Goal: Task Accomplishment & Management: Complete application form

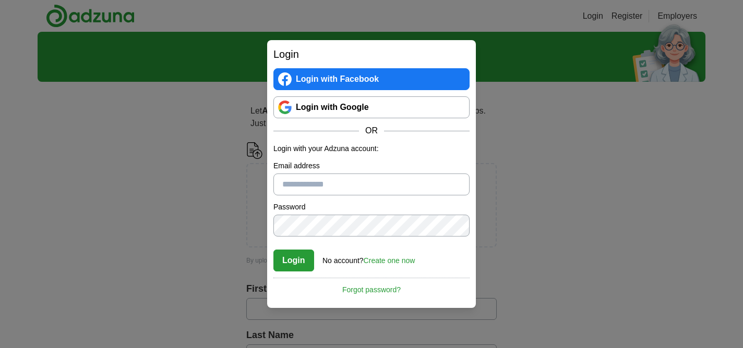
click at [386, 259] on link "Create one now" at bounding box center [390, 261] width 52 height 8
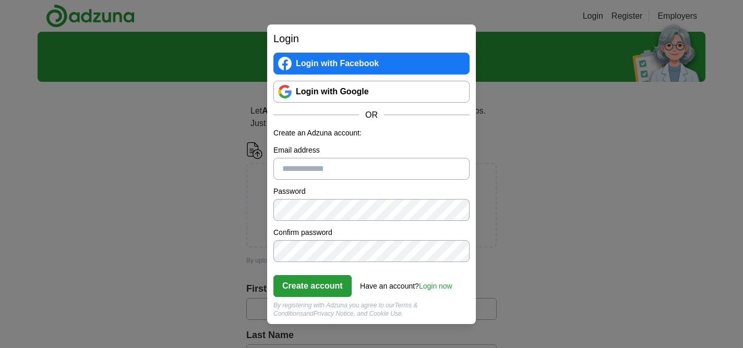
click at [335, 169] on input "Email address" at bounding box center [371, 169] width 196 height 22
type input "**********"
click at [357, 90] on link "Login with Google" at bounding box center [371, 92] width 196 height 22
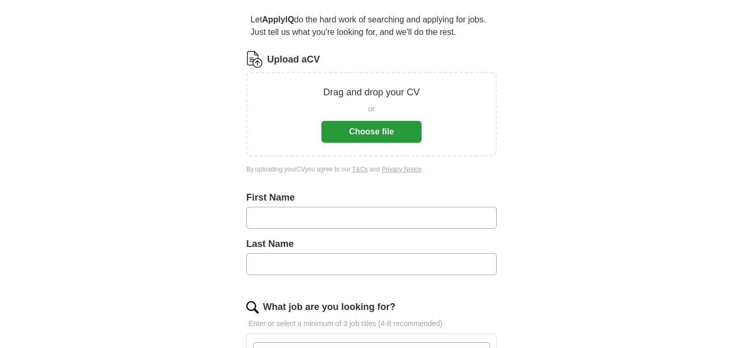
scroll to position [103, 0]
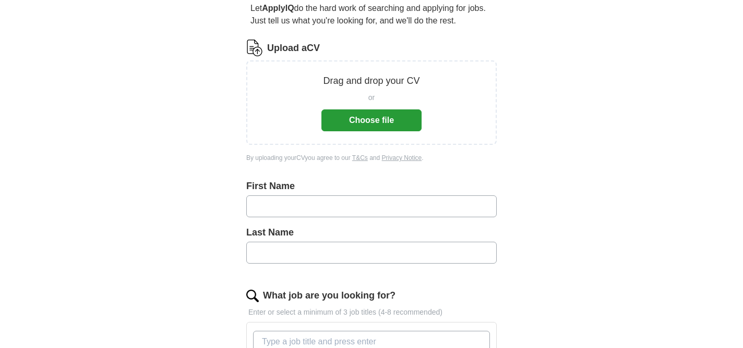
click at [388, 123] on button "Choose file" at bounding box center [371, 121] width 100 height 22
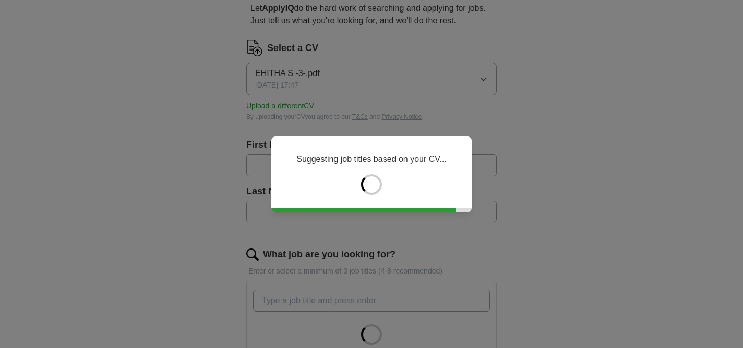
type input "******"
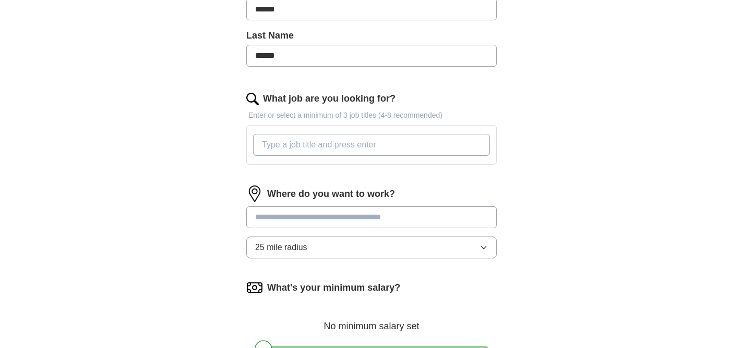
scroll to position [294, 0]
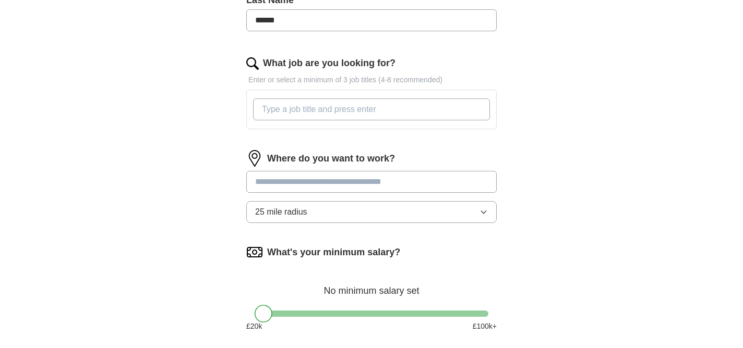
click at [367, 116] on input "What job are you looking for?" at bounding box center [371, 110] width 237 height 22
type input "h"
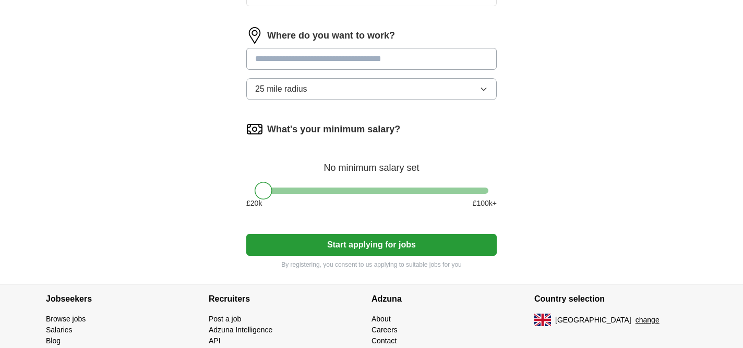
scroll to position [422, 0]
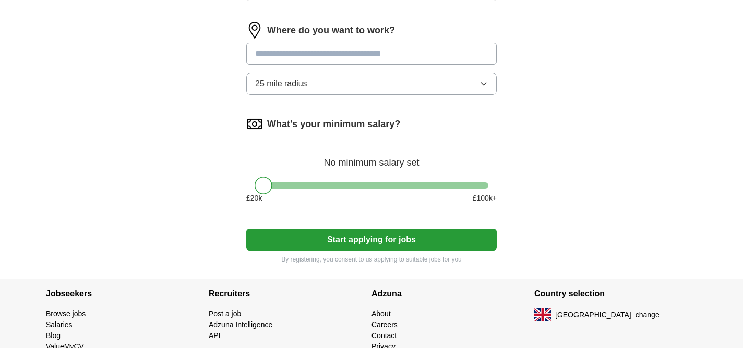
type input "HR intern, HR Associate, HR coordinator, HR Assistant"
click at [401, 61] on input at bounding box center [371, 54] width 250 height 22
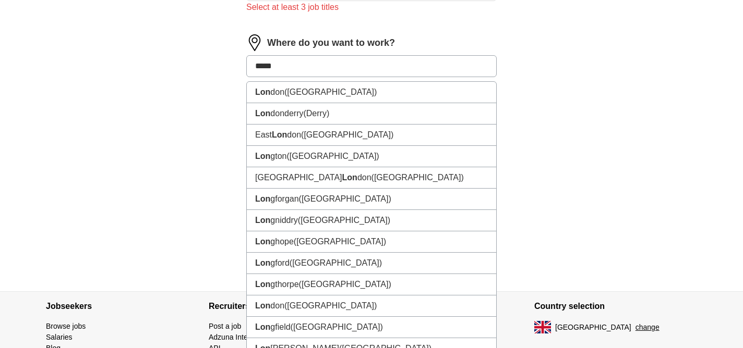
type input "******"
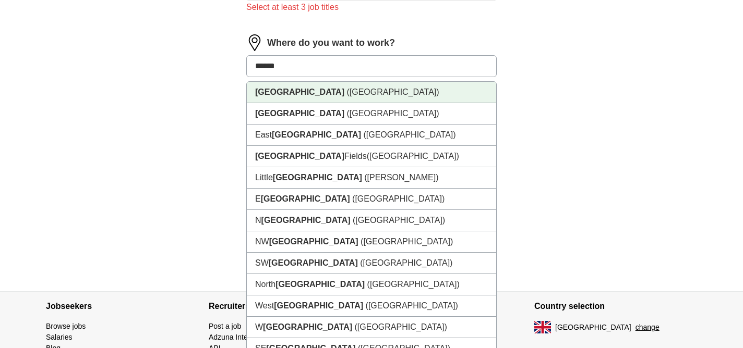
click at [312, 92] on li "London (UK)" at bounding box center [371, 92] width 249 height 21
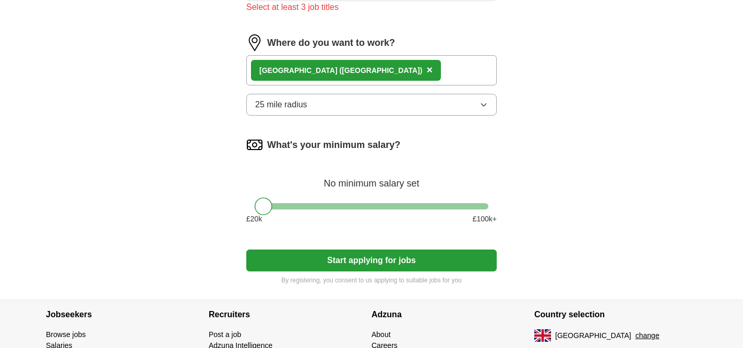
click at [306, 101] on span "25 mile radius" at bounding box center [281, 105] width 52 height 13
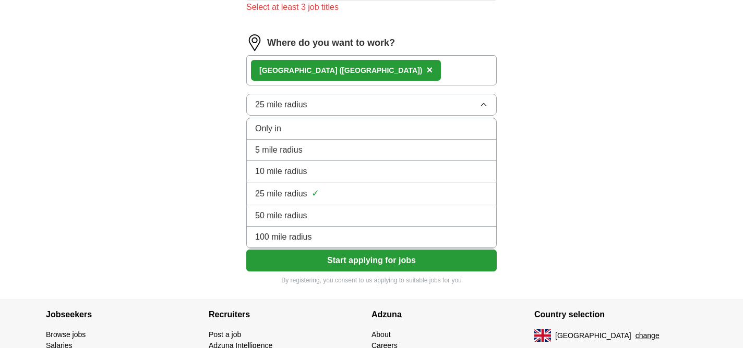
click at [286, 156] on span "5 mile radius" at bounding box center [278, 150] width 47 height 13
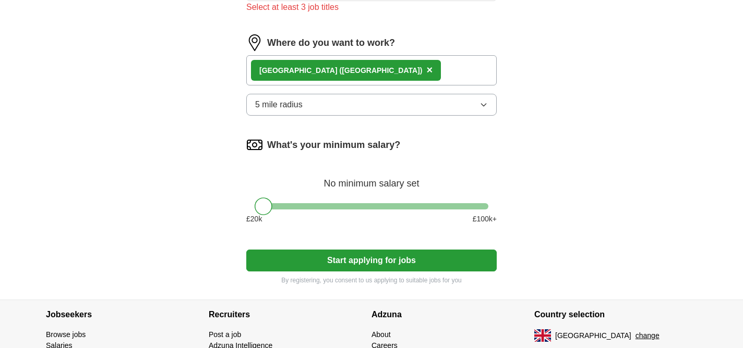
click at [304, 109] on button "5 mile radius" at bounding box center [371, 105] width 250 height 22
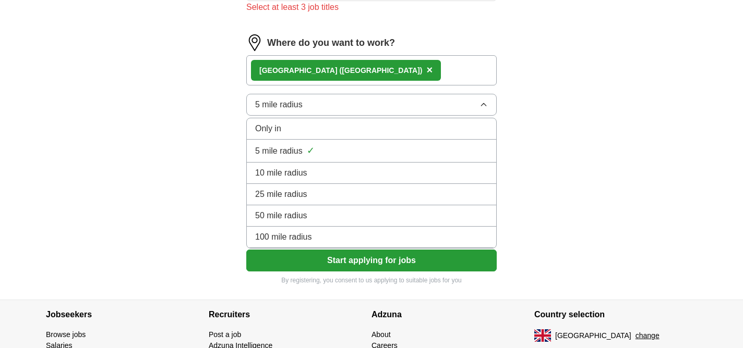
click at [273, 176] on span "10 mile radius" at bounding box center [281, 173] width 52 height 13
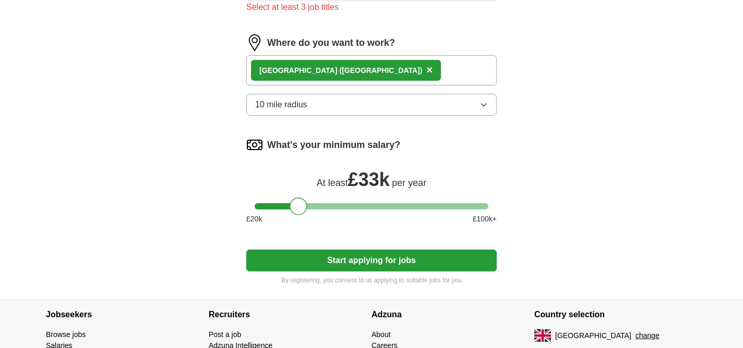
drag, startPoint x: 267, startPoint y: 208, endPoint x: 303, endPoint y: 209, distance: 36.0
click at [303, 209] on div at bounding box center [298, 207] width 18 height 18
click at [340, 259] on button "Start applying for jobs" at bounding box center [371, 261] width 250 height 22
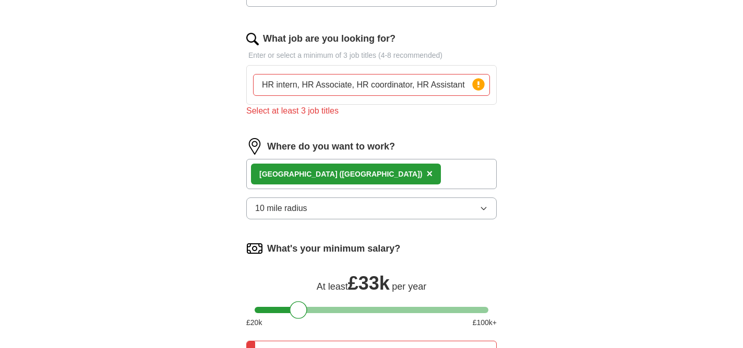
scroll to position [294, 0]
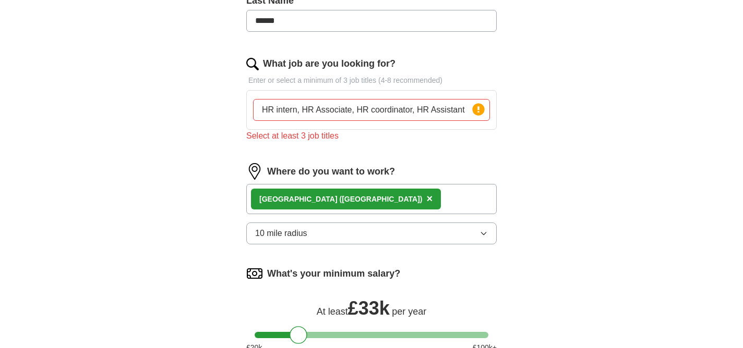
click at [274, 141] on div "Select at least 3 job titles" at bounding box center [371, 136] width 250 height 13
click at [478, 107] on icon at bounding box center [478, 109] width 2 height 6
drag, startPoint x: 464, startPoint y: 112, endPoint x: 298, endPoint y: 114, distance: 166.4
click at [298, 114] on input "HR intern, HR Associate, HR coordinator, HR Assistant" at bounding box center [371, 110] width 237 height 22
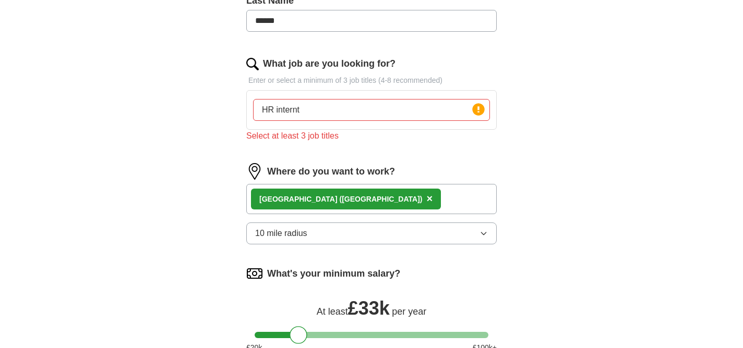
type input "HR intern"
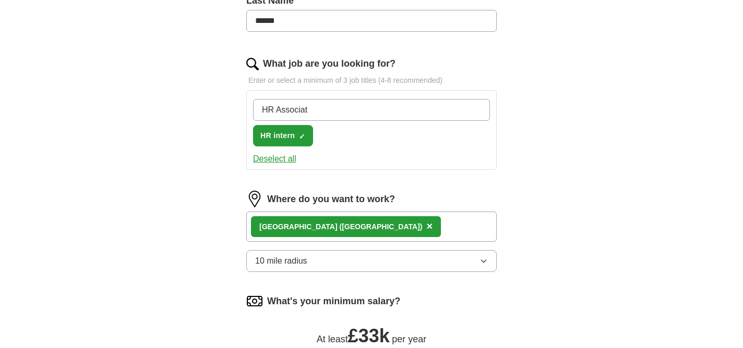
type input "HR Associate"
type input "HR Coordinator"
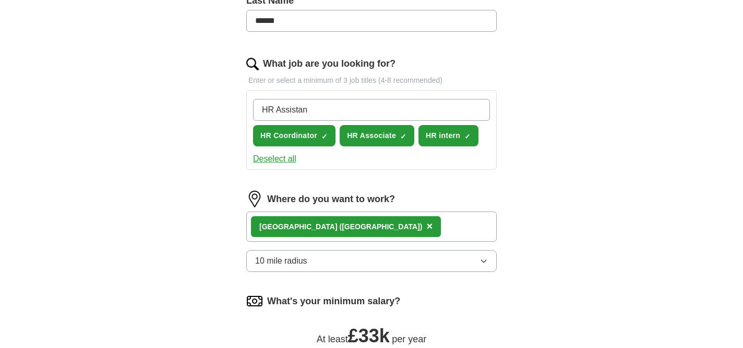
type input "HR Assistant"
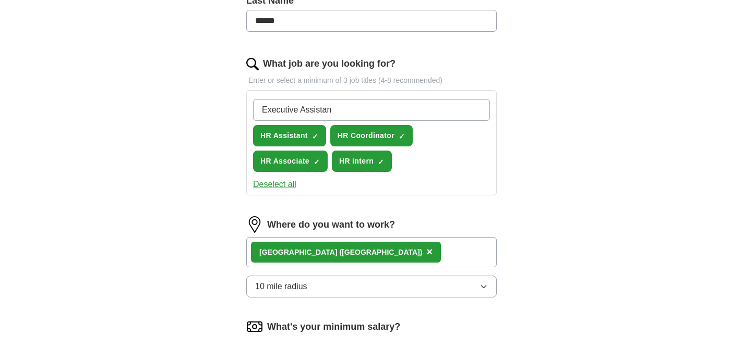
type input "Executive Assistant"
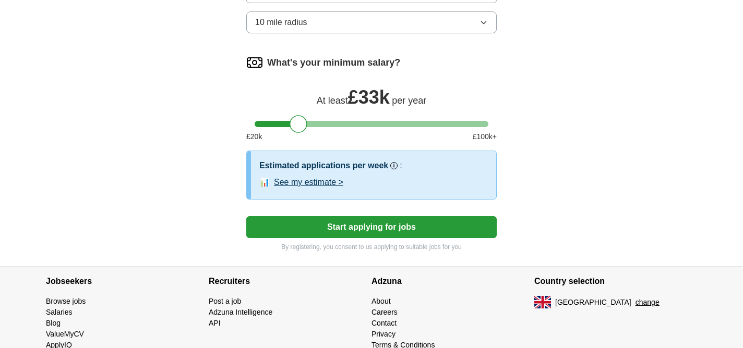
scroll to position [593, 0]
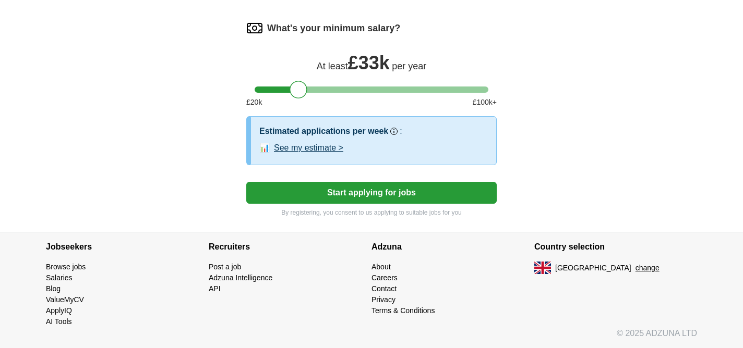
click at [430, 190] on button "Start applying for jobs" at bounding box center [371, 193] width 250 height 22
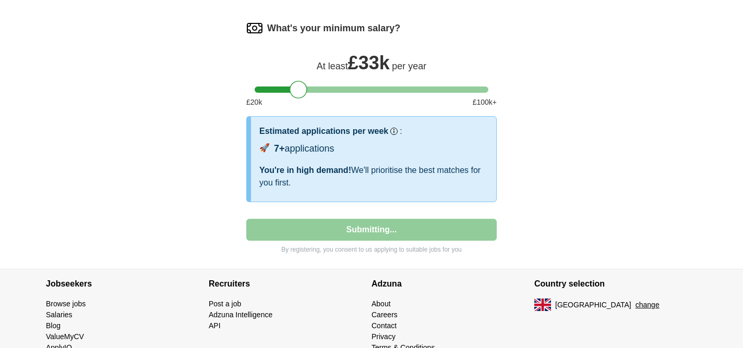
select select "**"
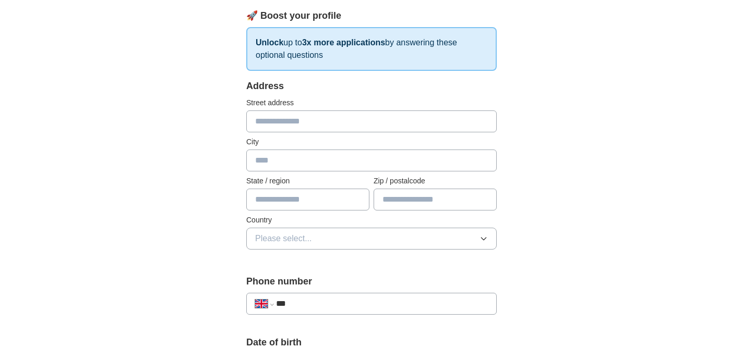
scroll to position [153, 0]
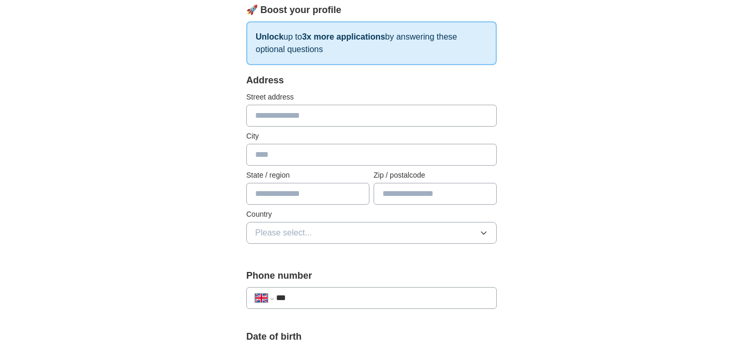
click at [399, 160] on input "text" at bounding box center [371, 155] width 250 height 22
type input "*"
click at [384, 189] on input "text" at bounding box center [434, 194] width 123 height 22
type input "******"
click at [354, 237] on button "Please select..." at bounding box center [371, 233] width 250 height 22
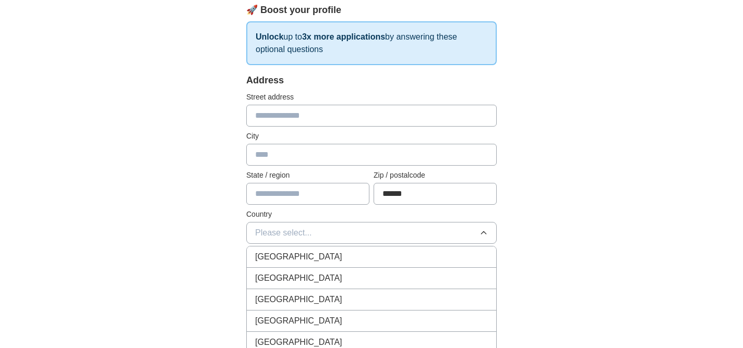
click at [349, 253] on div "[GEOGRAPHIC_DATA]" at bounding box center [371, 257] width 233 height 13
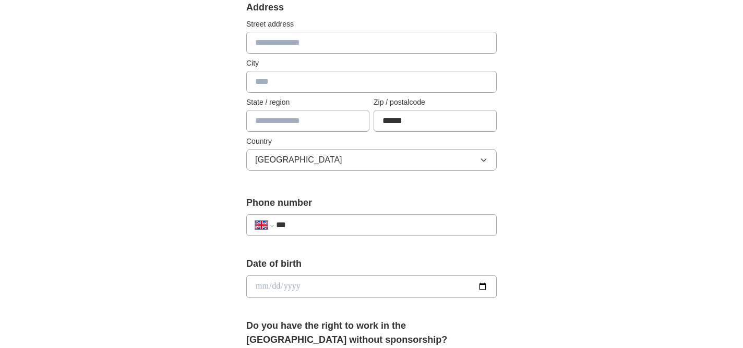
scroll to position [233, 0]
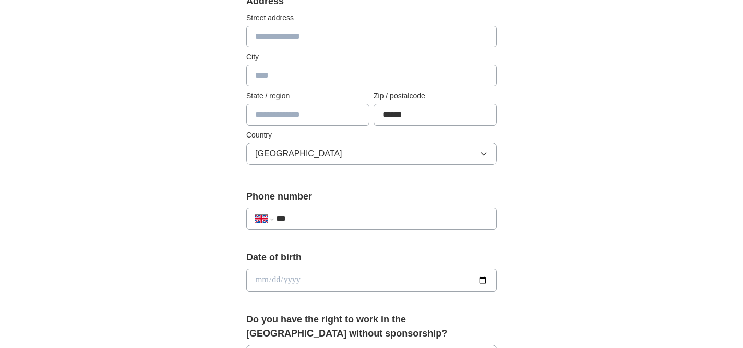
click at [354, 222] on input "***" at bounding box center [382, 219] width 212 height 13
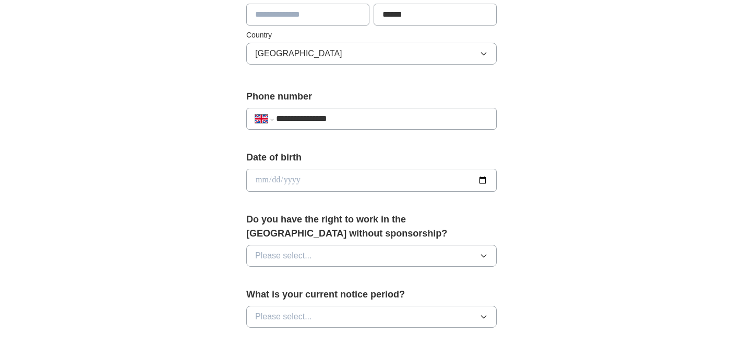
scroll to position [345, 0]
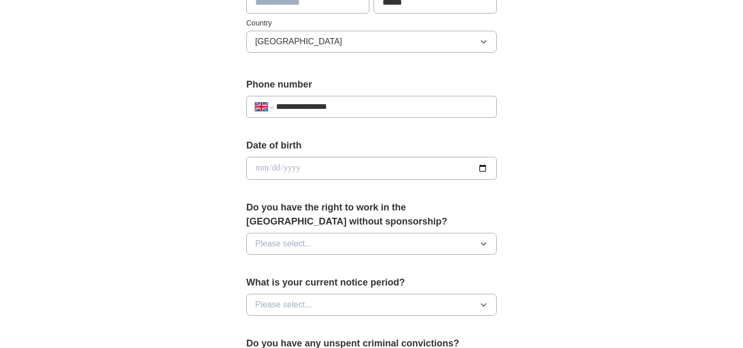
type input "**********"
click at [485, 165] on input "date" at bounding box center [371, 168] width 250 height 23
type input "**********"
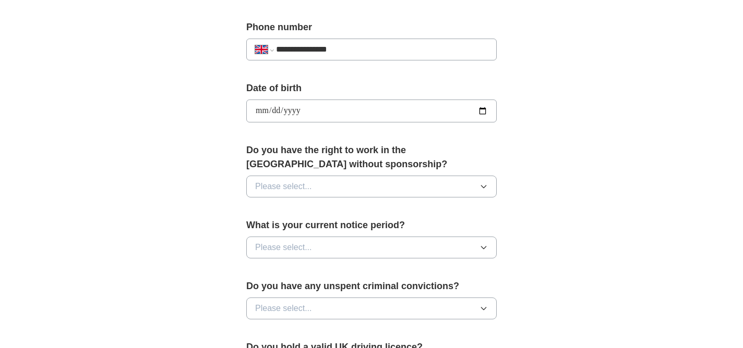
scroll to position [410, 0]
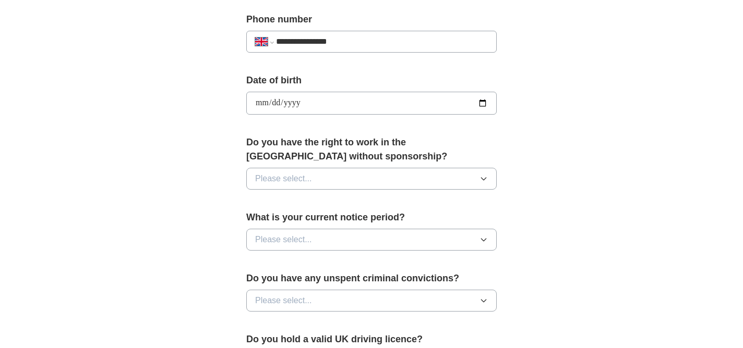
click at [376, 180] on button "Please select..." at bounding box center [371, 179] width 250 height 22
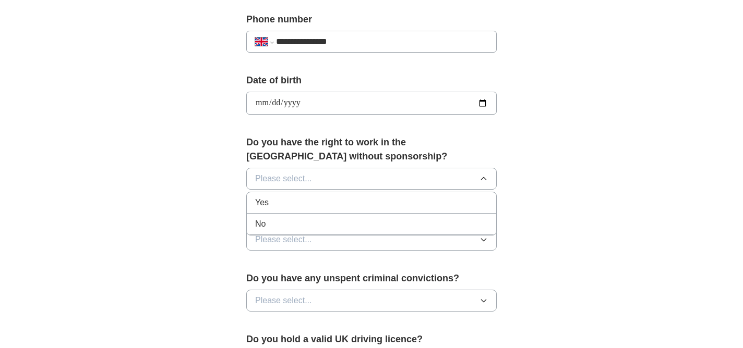
click at [286, 205] on div "Yes" at bounding box center [371, 203] width 233 height 13
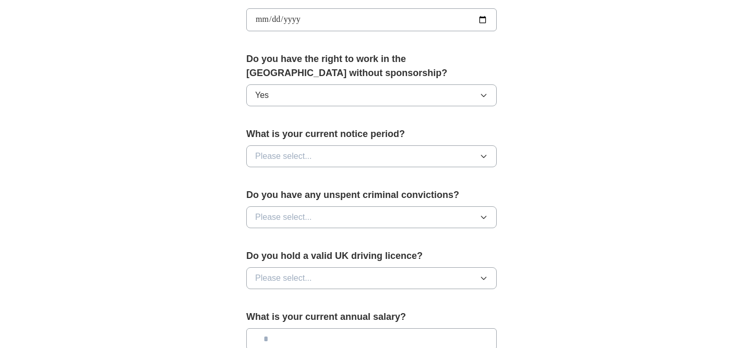
scroll to position [500, 0]
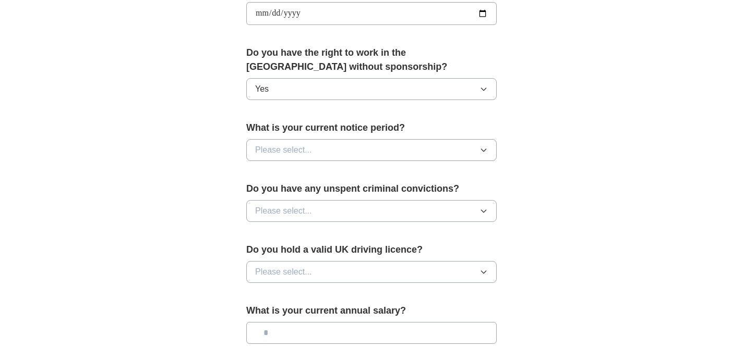
click at [330, 143] on button "Please select..." at bounding box center [371, 150] width 250 height 22
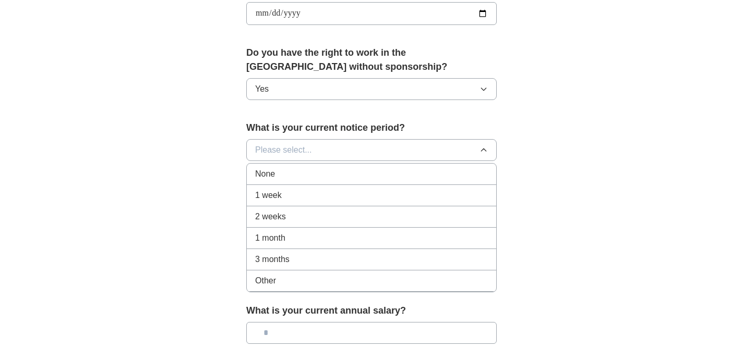
click at [300, 201] on div "1 week" at bounding box center [371, 195] width 233 height 13
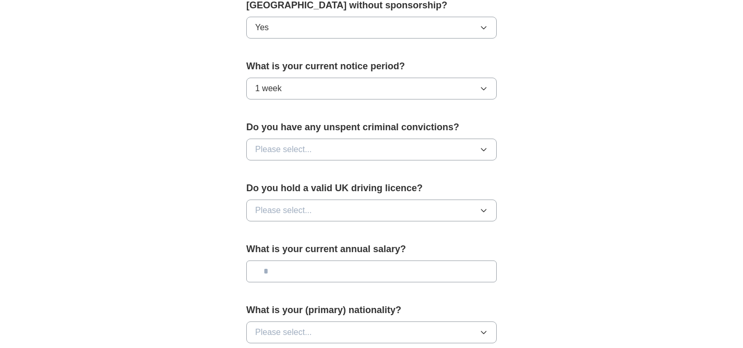
scroll to position [562, 0]
click at [321, 80] on button "1 week" at bounding box center [371, 88] width 250 height 22
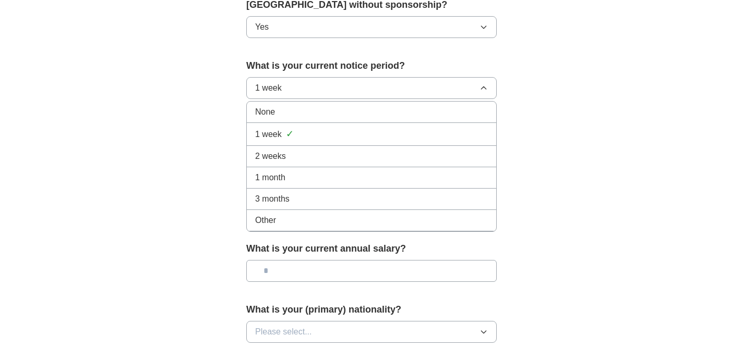
click at [305, 110] on div "None" at bounding box center [371, 112] width 233 height 13
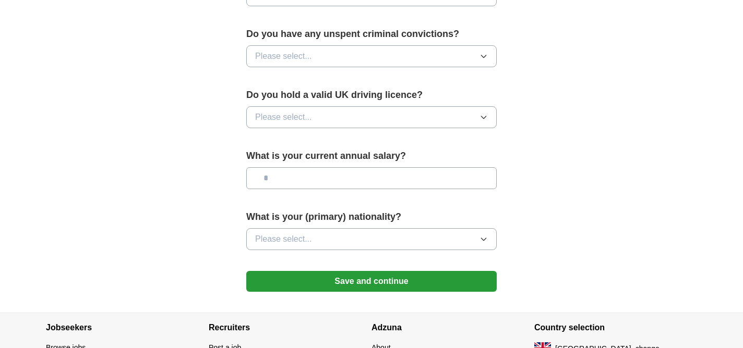
scroll to position [655, 0]
click at [304, 49] on button "Please select..." at bounding box center [371, 56] width 250 height 22
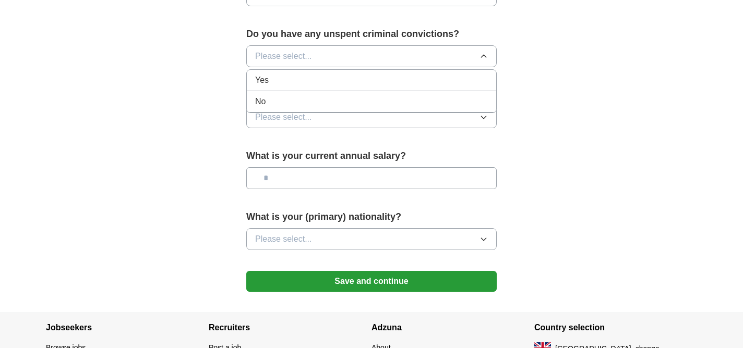
scroll to position [657, 0]
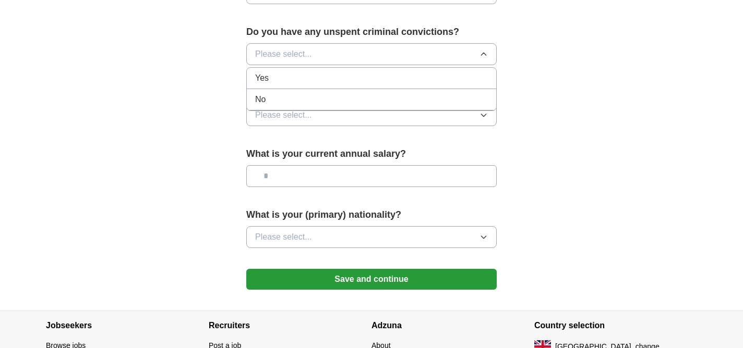
click at [321, 103] on div "No" at bounding box center [371, 99] width 233 height 13
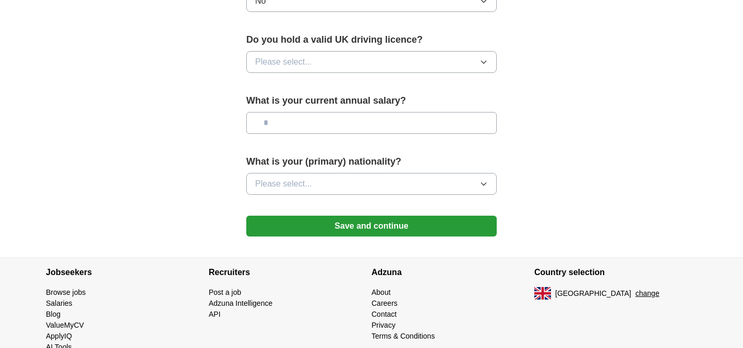
scroll to position [712, 0]
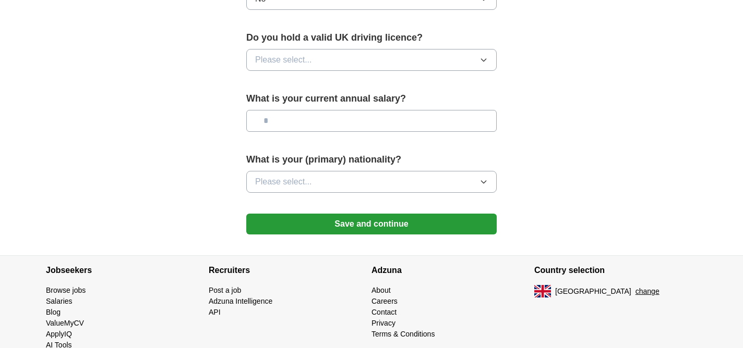
click at [372, 50] on button "Please select..." at bounding box center [371, 60] width 250 height 22
click at [301, 101] on div "No" at bounding box center [371, 105] width 233 height 13
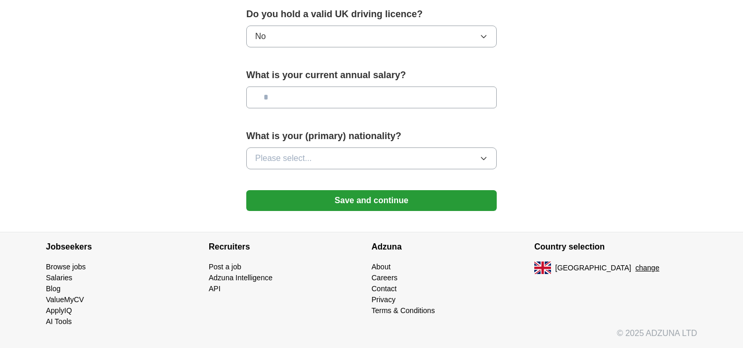
click at [305, 88] on input "text" at bounding box center [371, 98] width 250 height 22
type input "*******"
click at [285, 159] on span "Please select..." at bounding box center [283, 158] width 57 height 13
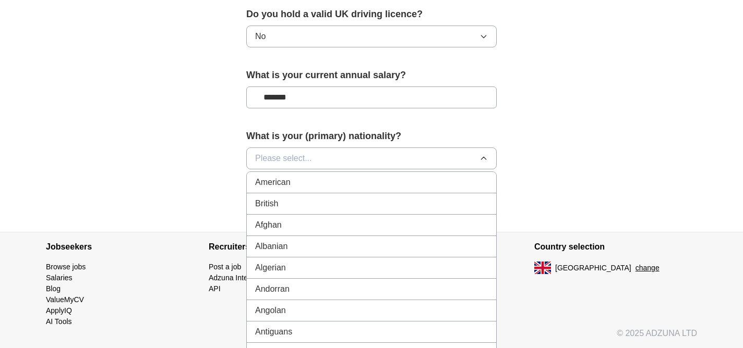
click at [285, 159] on span "Please select..." at bounding box center [283, 158] width 57 height 13
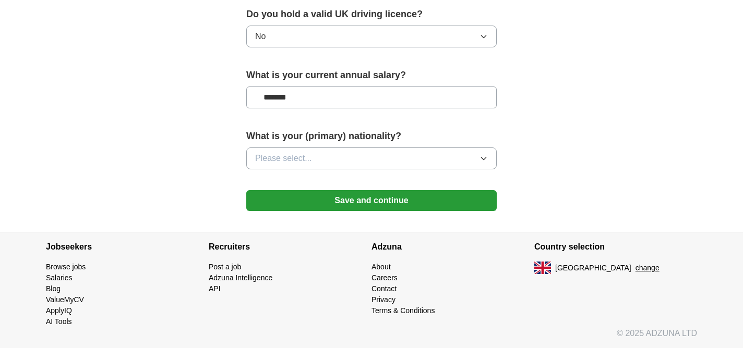
click at [286, 152] on span "Please select..." at bounding box center [283, 158] width 57 height 13
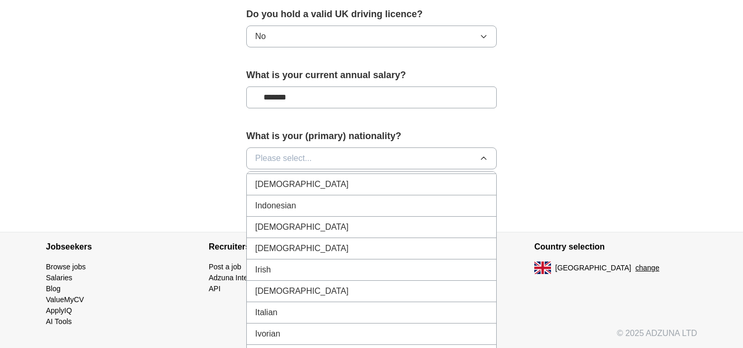
scroll to position [1706, 0]
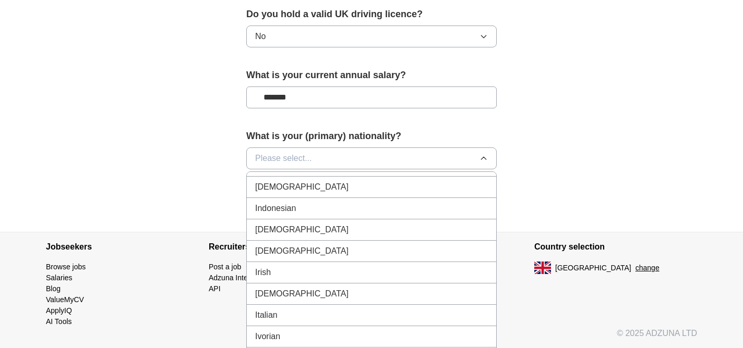
click at [321, 180] on li "Indian" at bounding box center [371, 187] width 249 height 21
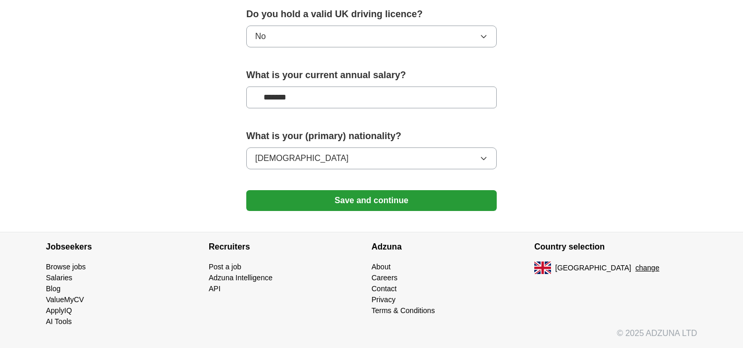
click at [320, 207] on button "Save and continue" at bounding box center [371, 200] width 250 height 21
